Goal: Communication & Community: Answer question/provide support

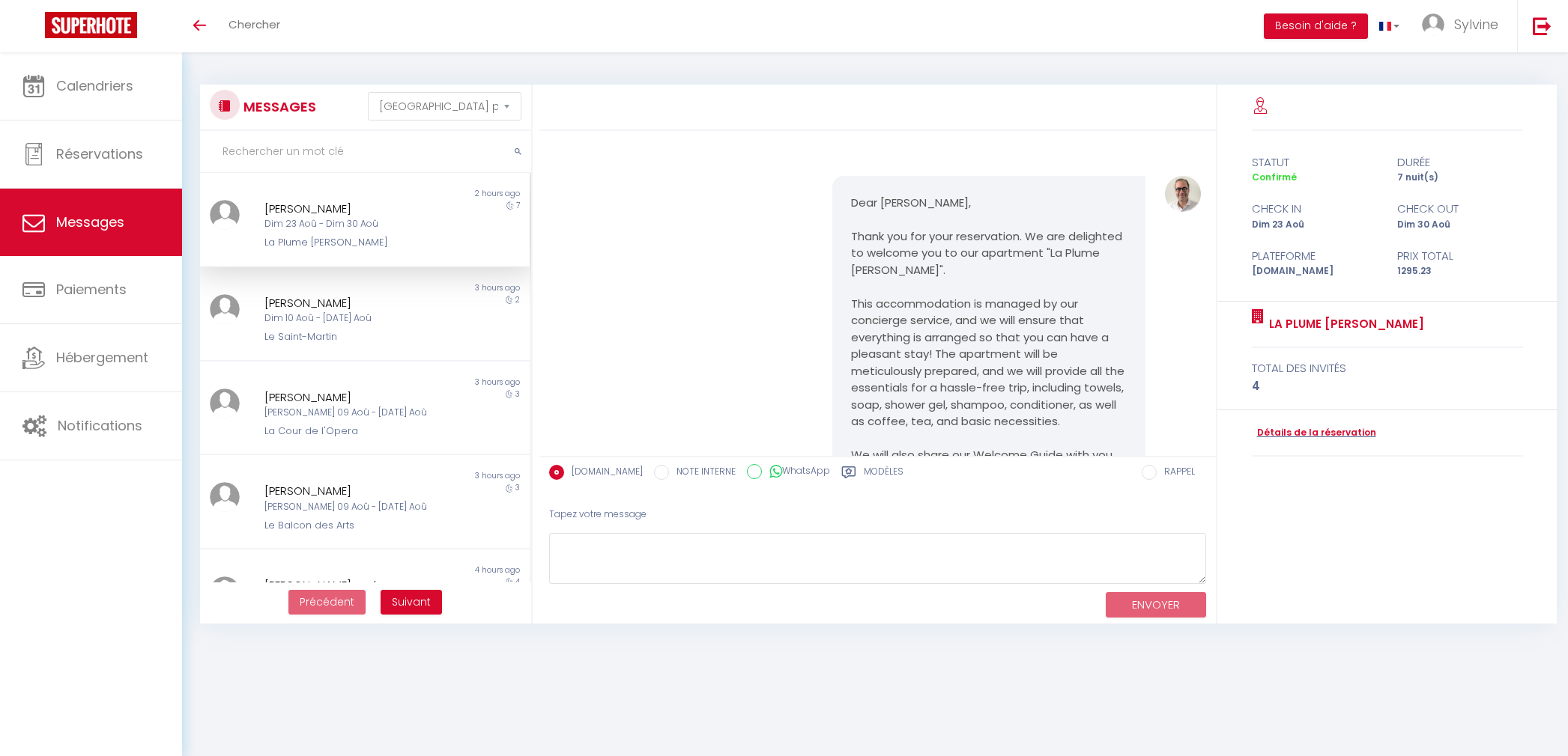
select select "message"
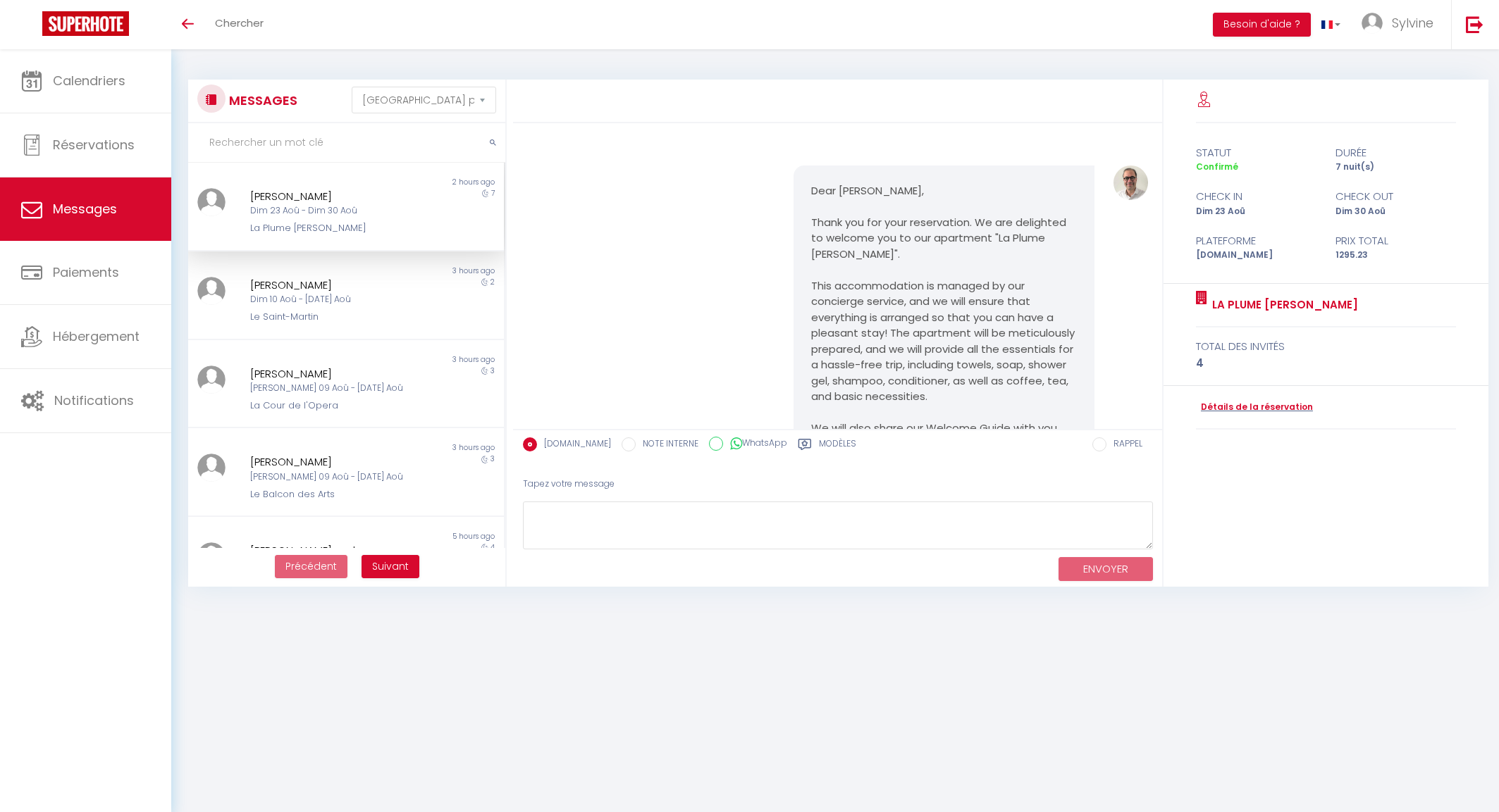
select select "message"
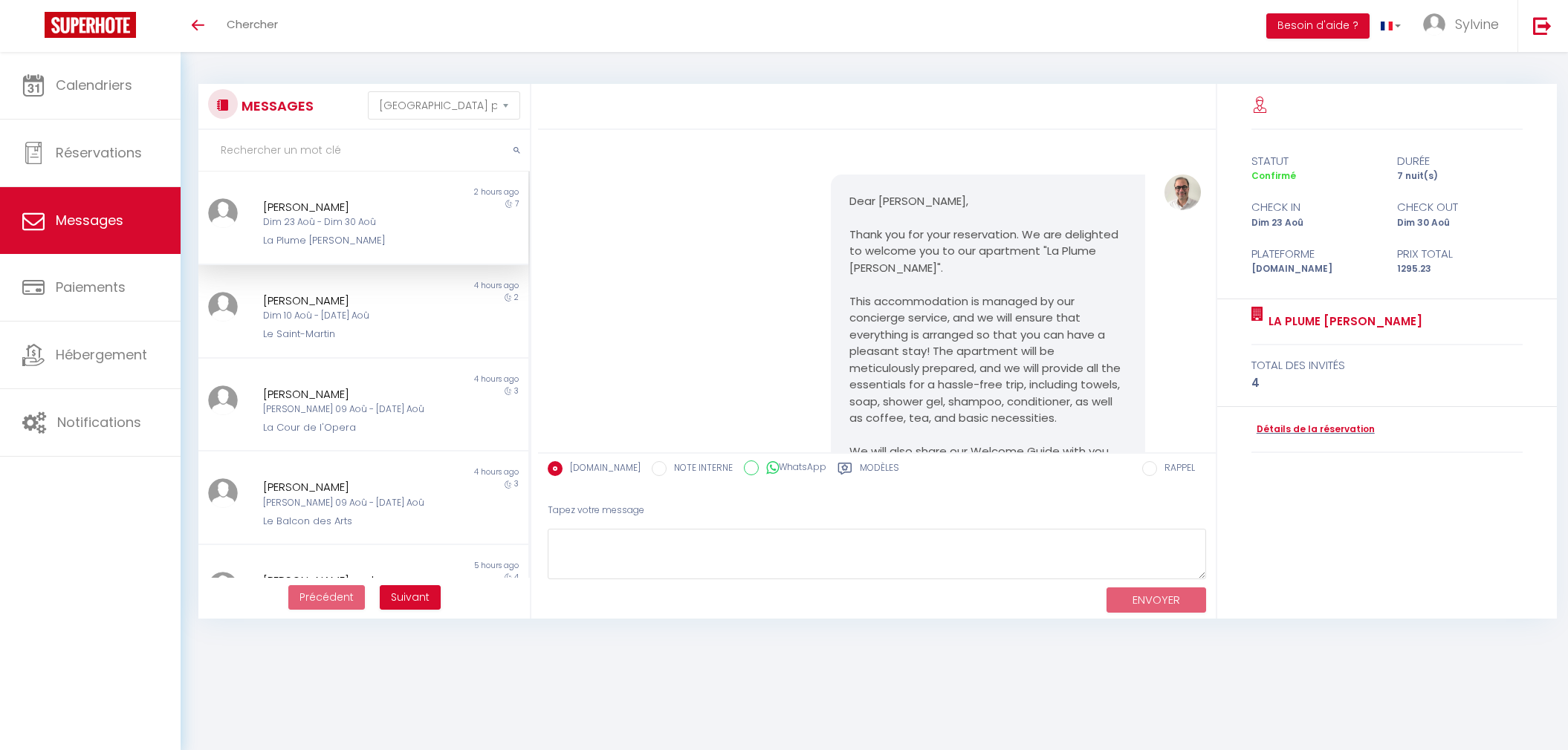
select select "message"
